Goal: Find specific page/section: Find specific page/section

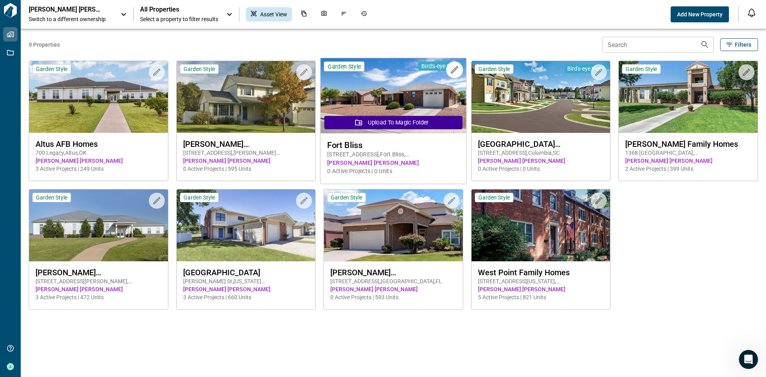
click at [353, 144] on span "Fort Bliss" at bounding box center [393, 145] width 132 height 10
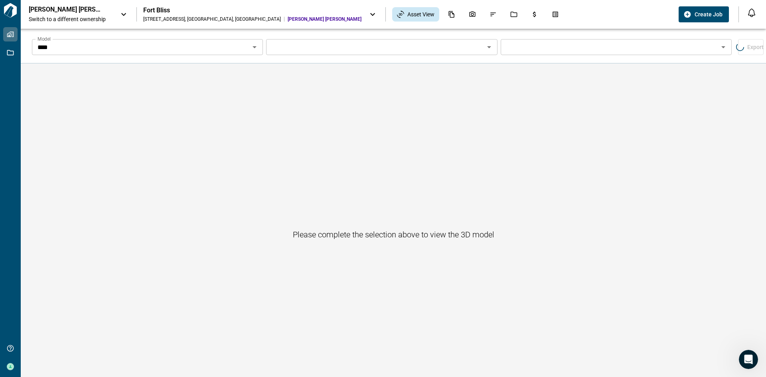
click at [253, 49] on icon "Open" at bounding box center [255, 47] width 10 height 10
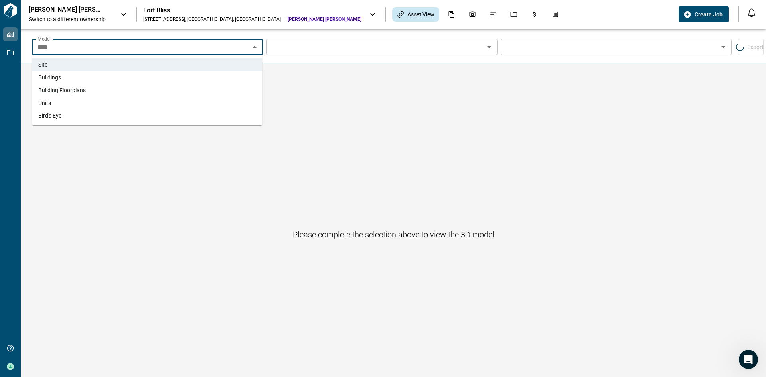
click at [50, 79] on span "Buildings" at bounding box center [49, 77] width 23 height 8
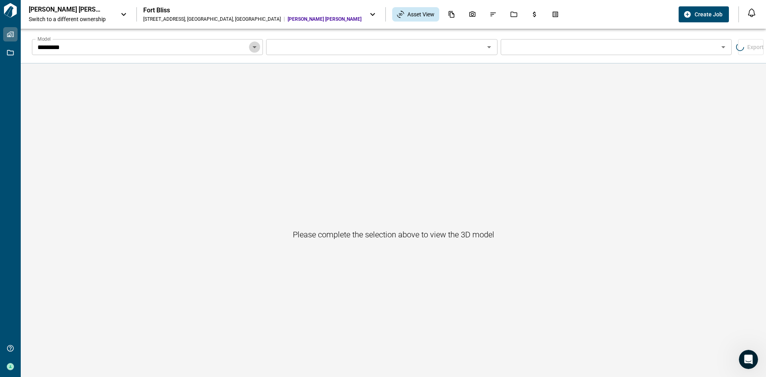
click at [253, 47] on icon "Open" at bounding box center [255, 47] width 4 height 2
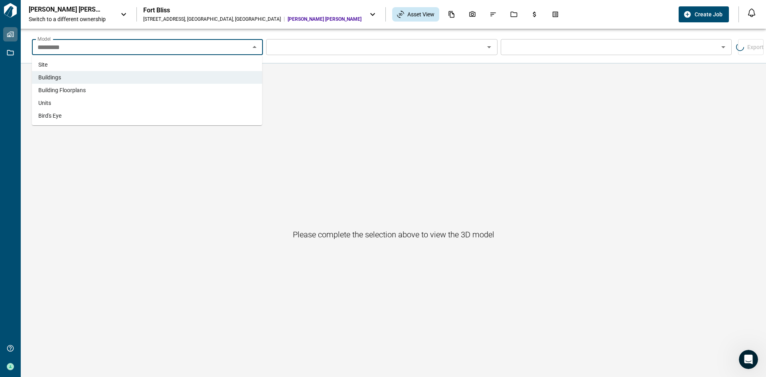
click at [67, 86] on li "Building Floorplans" at bounding box center [147, 90] width 230 height 13
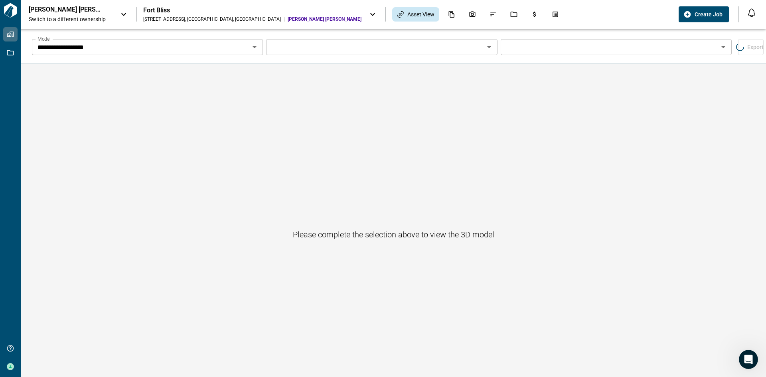
click at [254, 46] on icon "Open" at bounding box center [255, 47] width 4 height 2
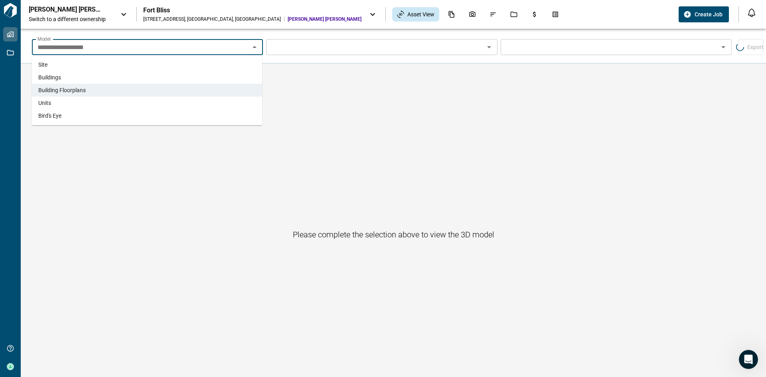
click at [59, 99] on li "Units" at bounding box center [147, 103] width 230 height 13
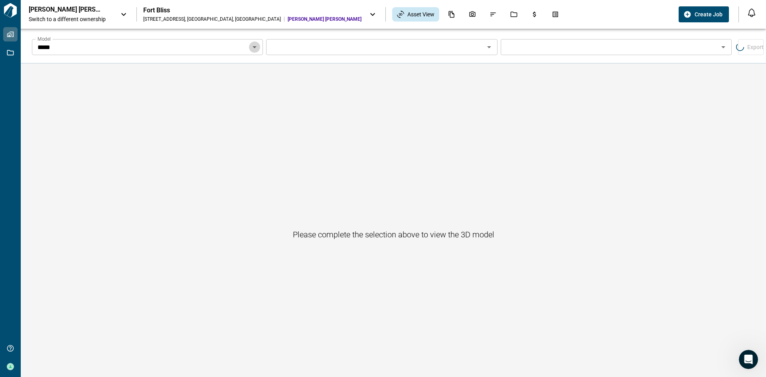
click at [254, 46] on icon "Open" at bounding box center [255, 47] width 10 height 10
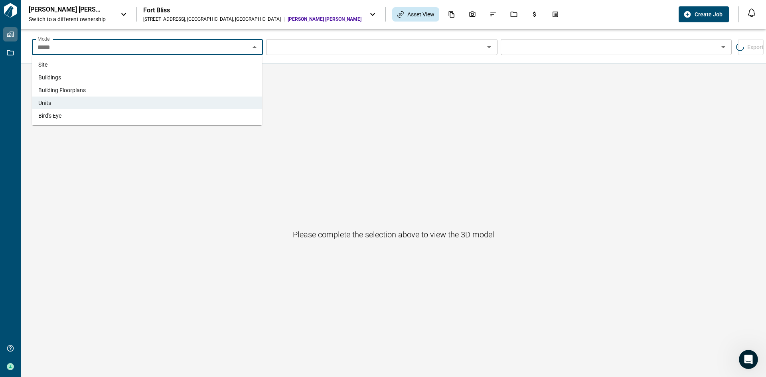
click at [41, 115] on span "Bird's Eye" at bounding box center [49, 116] width 23 height 8
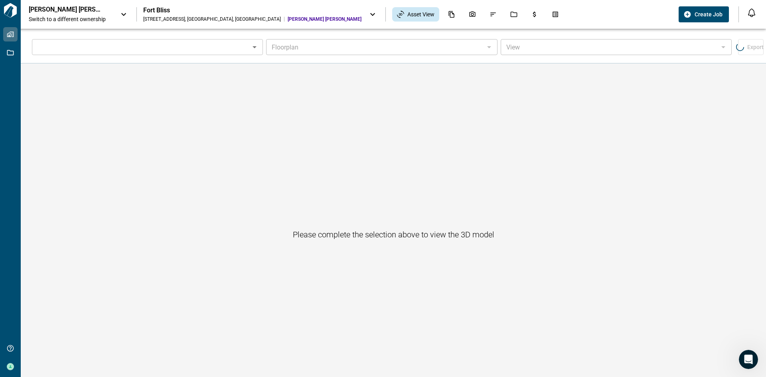
type input "**********"
click at [255, 47] on icon "Open" at bounding box center [255, 47] width 4 height 2
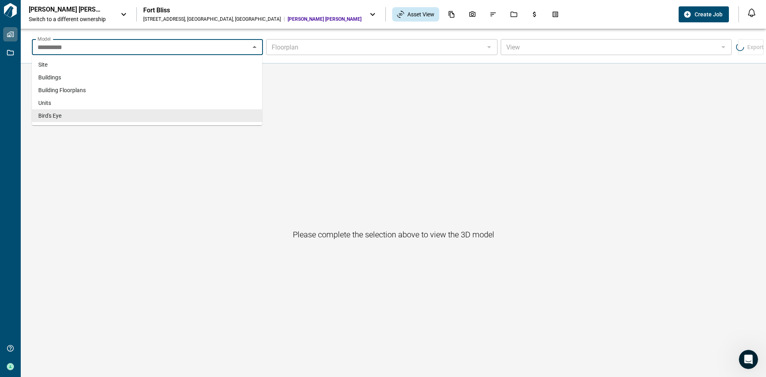
click at [487, 48] on div at bounding box center [489, 47] width 10 height 11
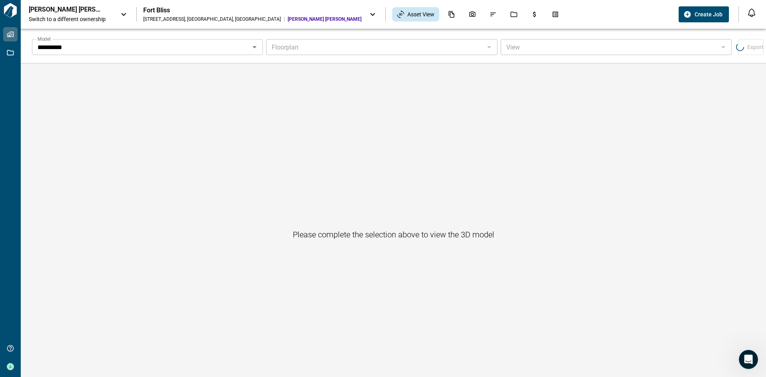
click at [431, 178] on div "Please complete the selection above to view the 3D model" at bounding box center [394, 234] width 746 height 342
click at [123, 12] on icon at bounding box center [124, 15] width 10 height 10
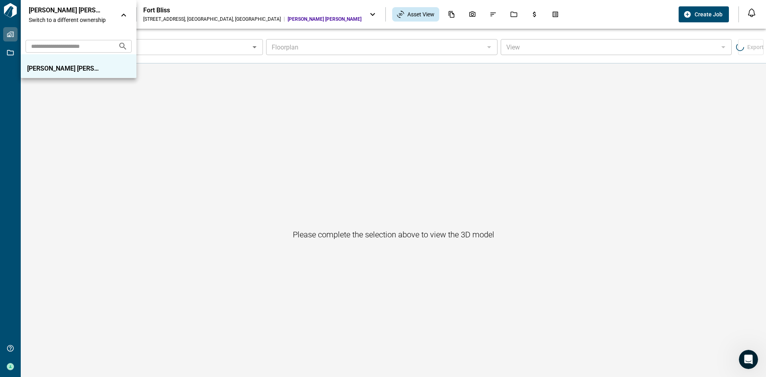
click at [125, 16] on icon at bounding box center [124, 15] width 10 height 10
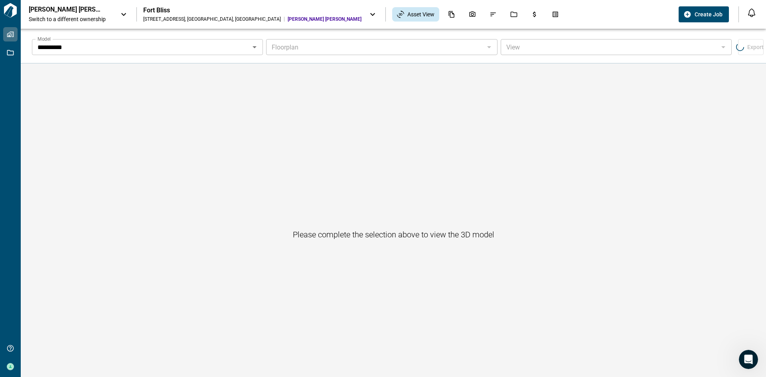
click at [370, 14] on icon at bounding box center [372, 14] width 5 height 3
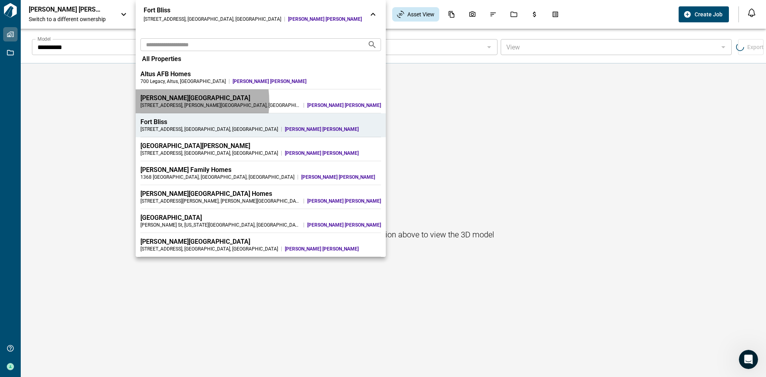
click at [169, 102] on div "[PERSON_NAME][GEOGRAPHIC_DATA]" at bounding box center [261, 98] width 241 height 8
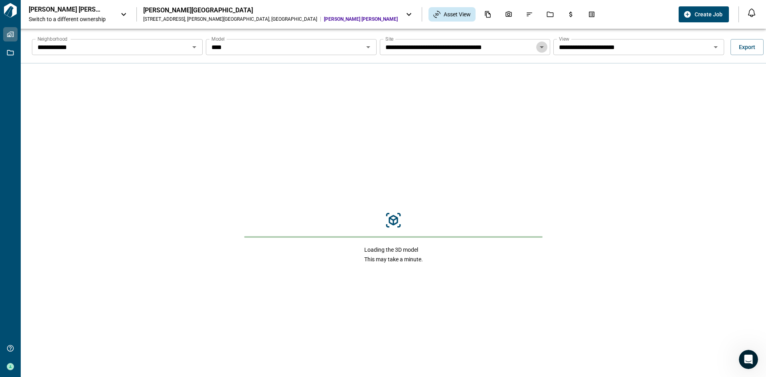
click at [540, 47] on icon "Open" at bounding box center [542, 47] width 4 height 2
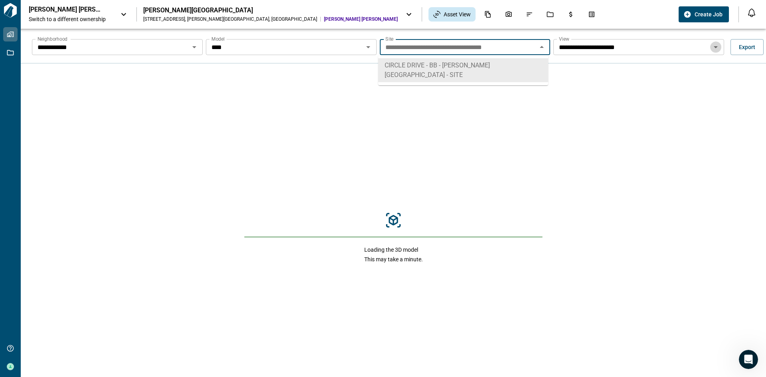
click at [714, 47] on icon "Open" at bounding box center [716, 47] width 4 height 2
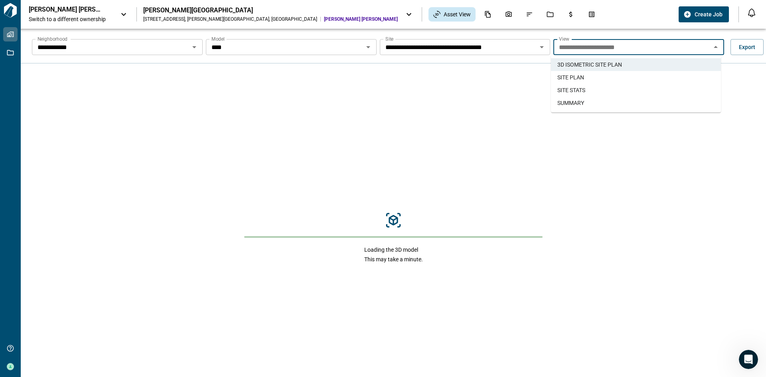
click at [316, 159] on div "Loading the 3D model This may take a minute." at bounding box center [394, 237] width 746 height 348
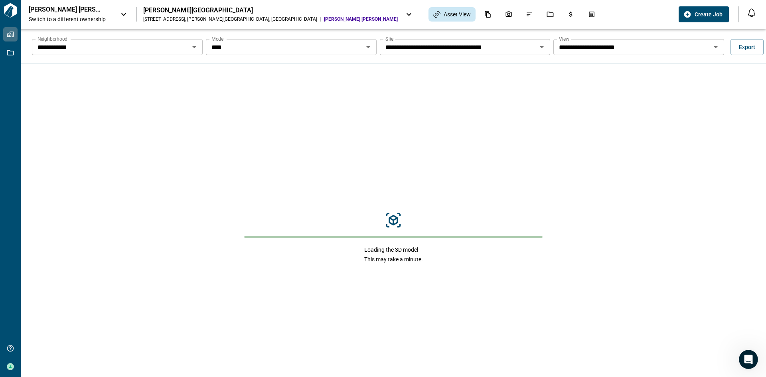
click at [407, 14] on icon at bounding box center [409, 14] width 5 height 3
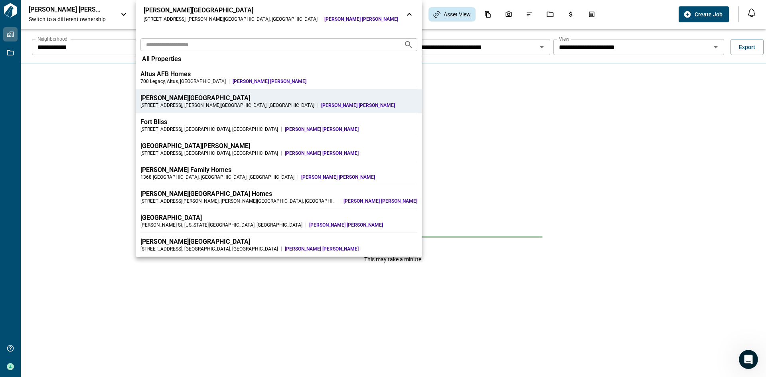
click at [164, 60] on span "All Properties" at bounding box center [161, 59] width 39 height 8
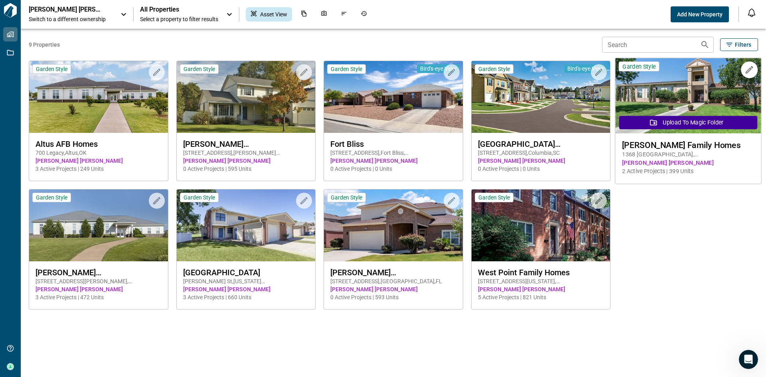
click at [652, 144] on span "[PERSON_NAME] Family Homes" at bounding box center [688, 145] width 132 height 10
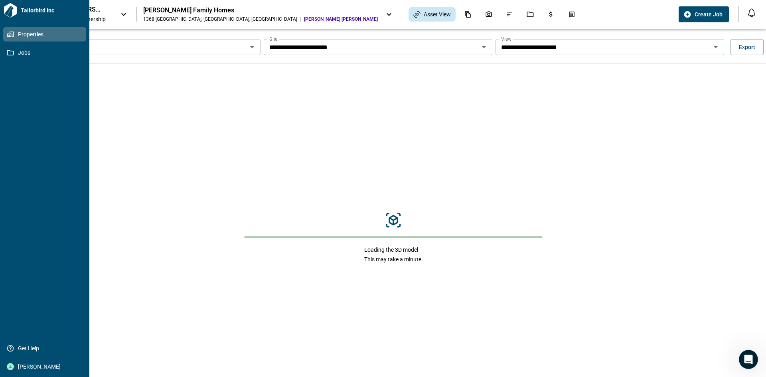
click at [36, 11] on span "Tailorbird Inc" at bounding box center [52, 10] width 69 height 8
click at [25, 51] on span "Jobs" at bounding box center [46, 53] width 65 height 8
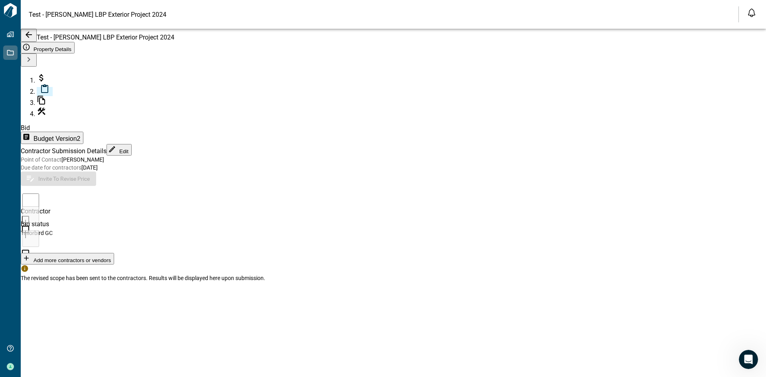
click at [107, 254] on span "Balfour [PERSON_NAME] Communities" at bounding box center [69, 257] width 96 height 6
click at [53, 230] on span "Tailorbird GC" at bounding box center [37, 233] width 32 height 6
click at [77, 135] on span "Budget Version 2" at bounding box center [57, 138] width 47 height 7
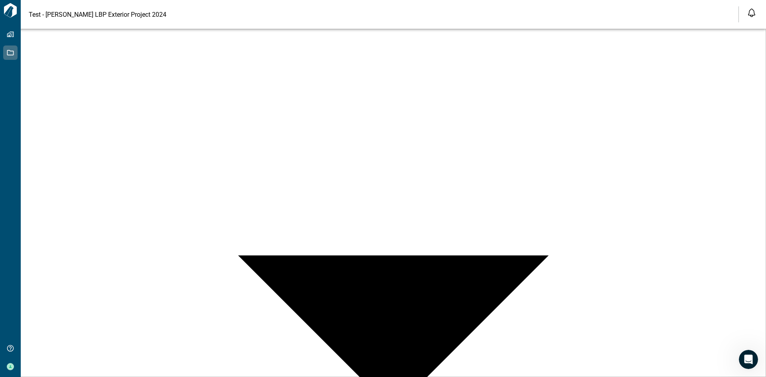
scroll to position [214, 0]
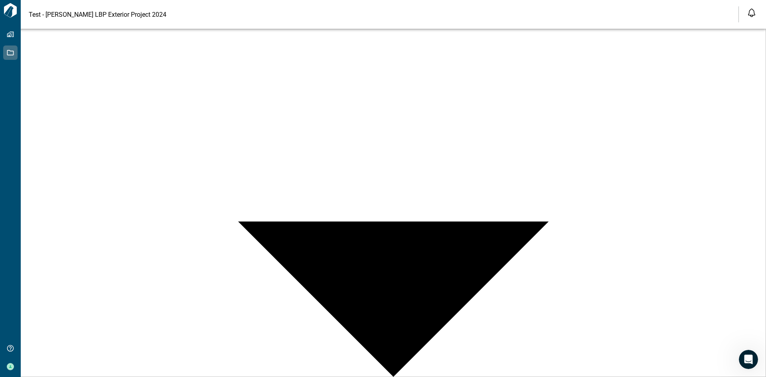
scroll to position [247, 0]
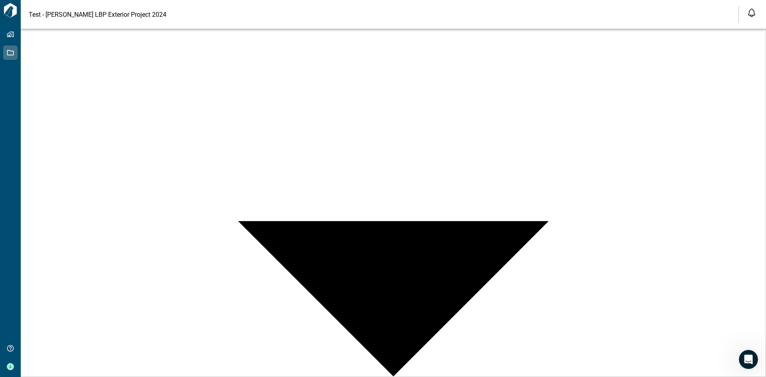
type input "**"
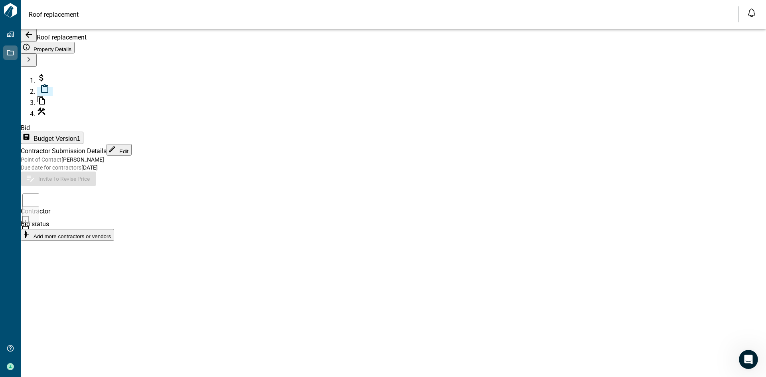
click at [31, 34] on icon "button" at bounding box center [29, 35] width 10 height 10
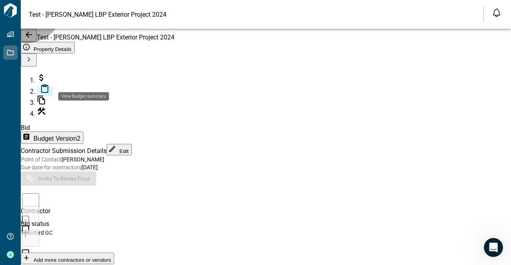
click at [80, 135] on span "Budget Version 2" at bounding box center [57, 138] width 47 height 7
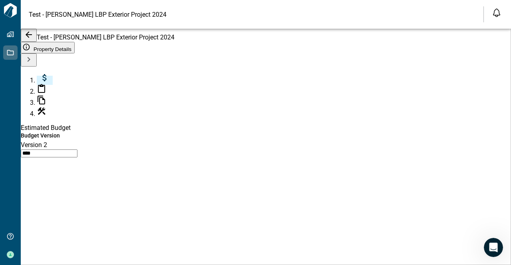
click at [34, 36] on icon "button" at bounding box center [29, 35] width 10 height 10
